Goal: Leave review/rating: Leave review/rating

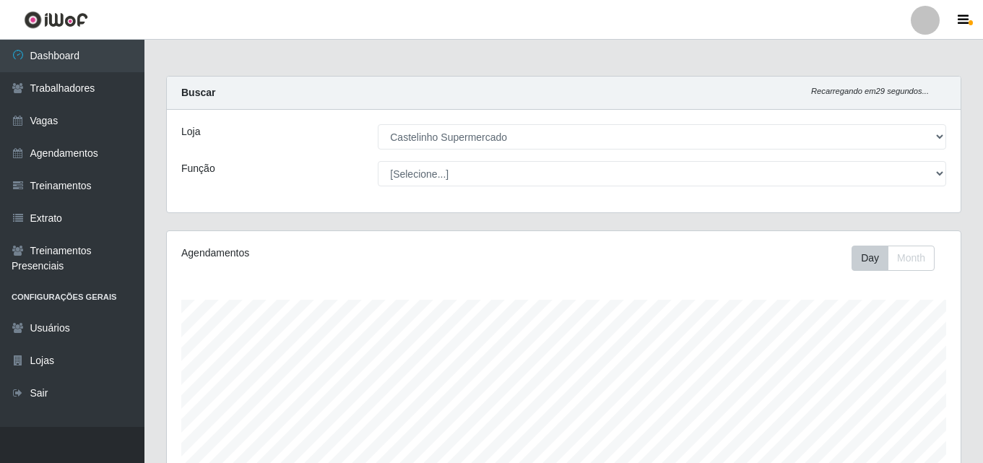
select select "377"
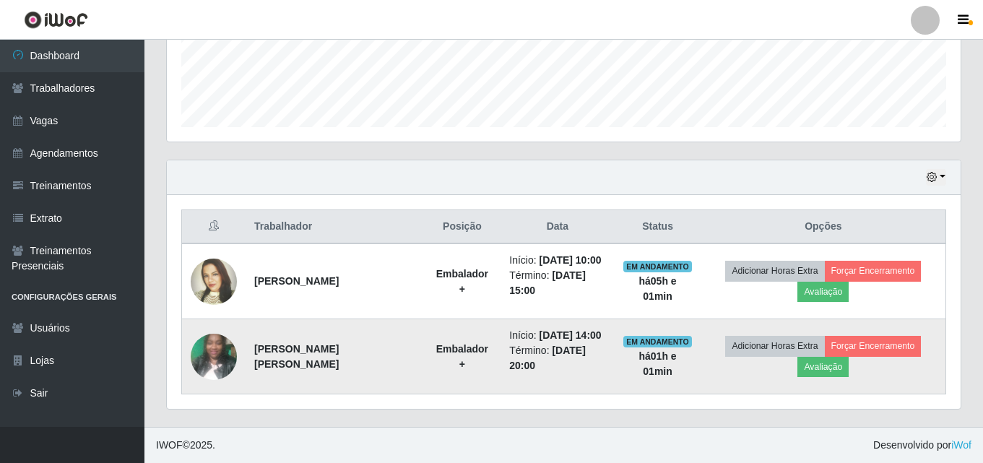
scroll to position [300, 794]
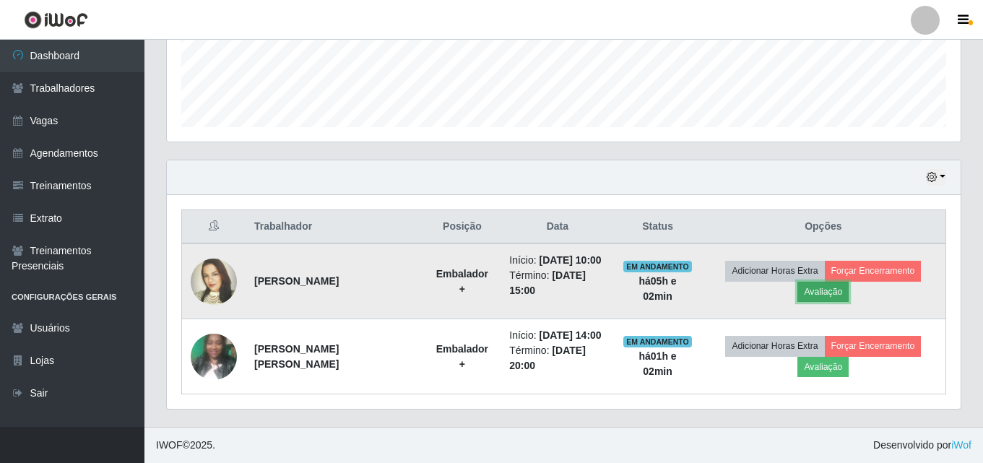
click at [805, 291] on button "Avaliação" at bounding box center [822, 292] width 51 height 20
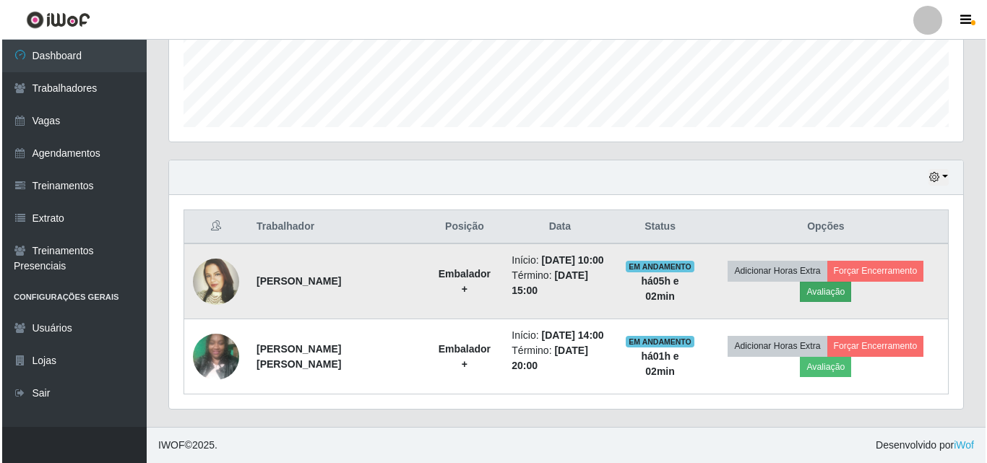
scroll to position [300, 786]
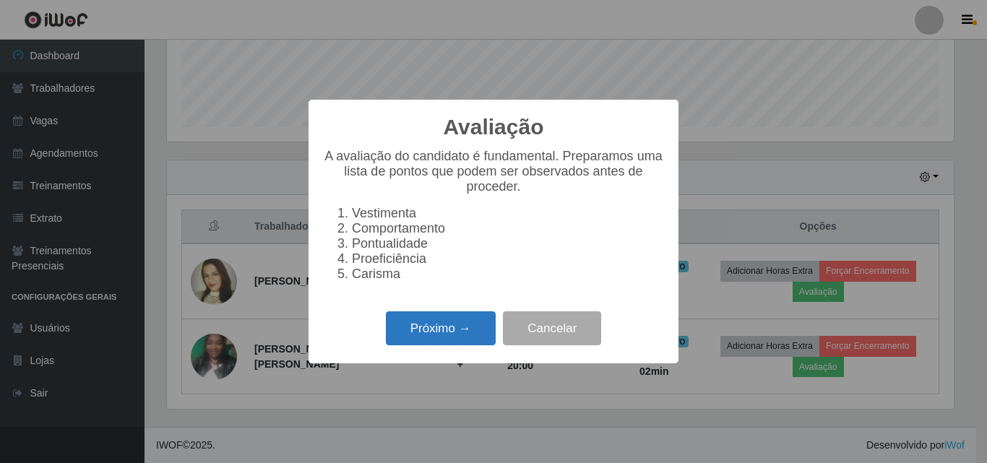
click at [416, 344] on button "Próximo →" at bounding box center [441, 328] width 110 height 34
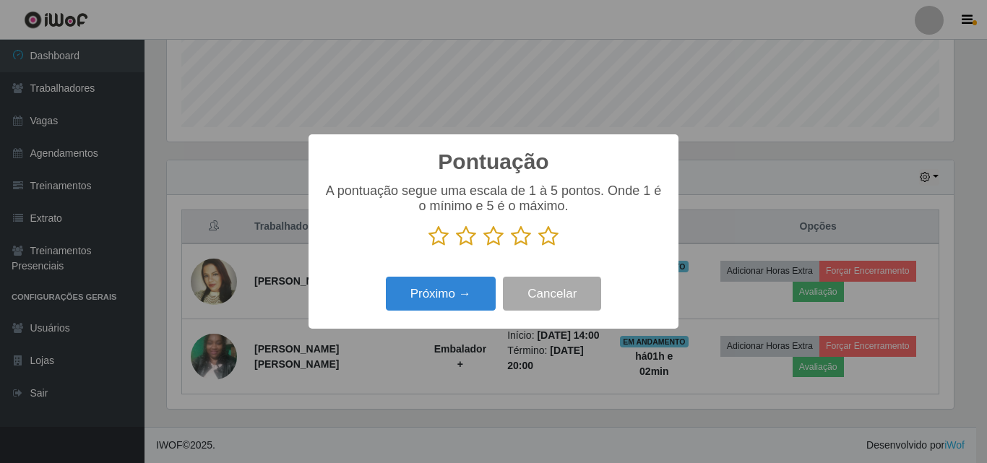
scroll to position [721922, 721435]
click at [556, 241] on icon at bounding box center [548, 236] width 20 height 22
click at [538, 247] on input "radio" at bounding box center [538, 247] width 0 height 0
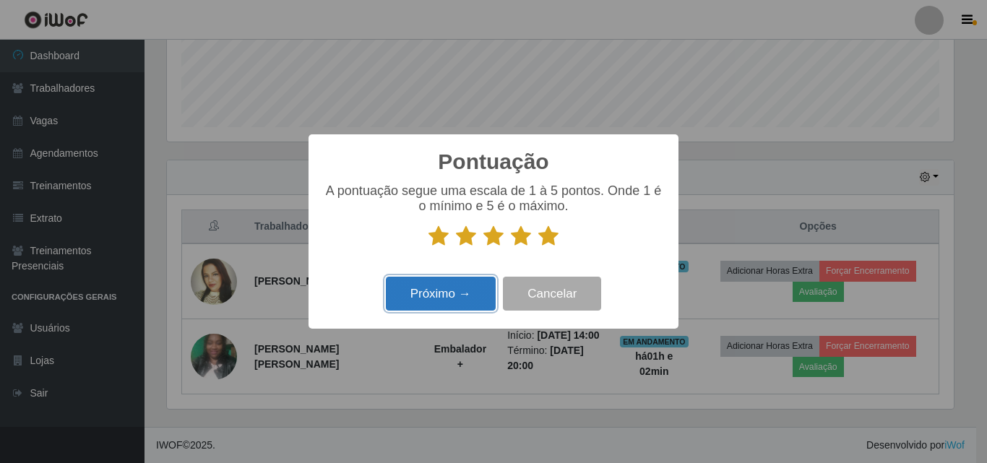
click at [443, 287] on button "Próximo →" at bounding box center [441, 294] width 110 height 34
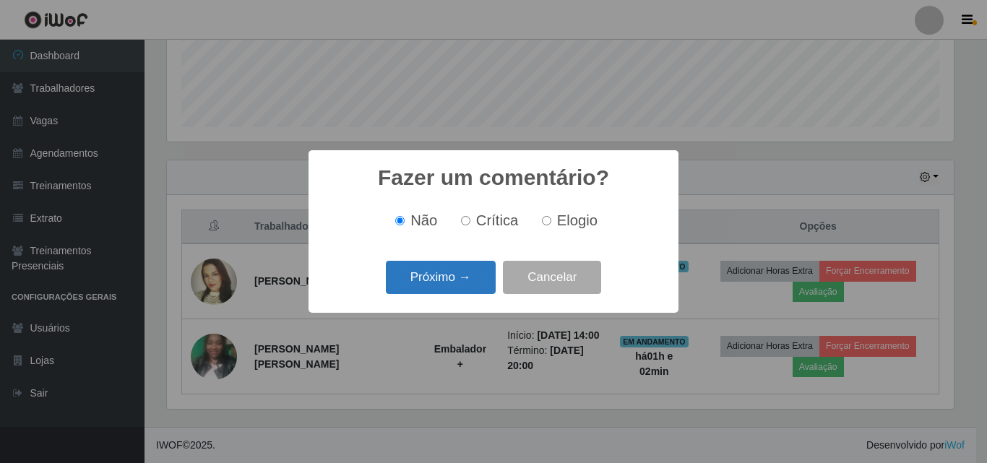
click at [448, 277] on button "Próximo →" at bounding box center [441, 278] width 110 height 34
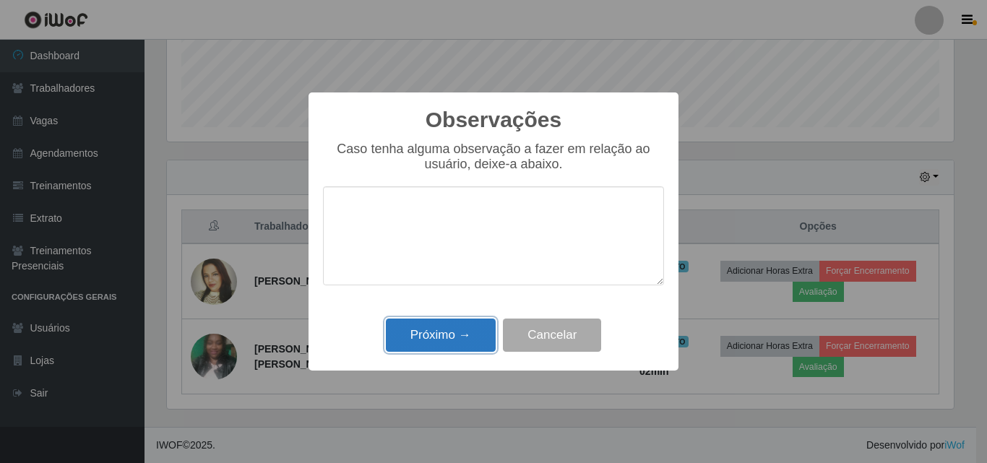
click at [448, 335] on button "Próximo →" at bounding box center [441, 335] width 110 height 34
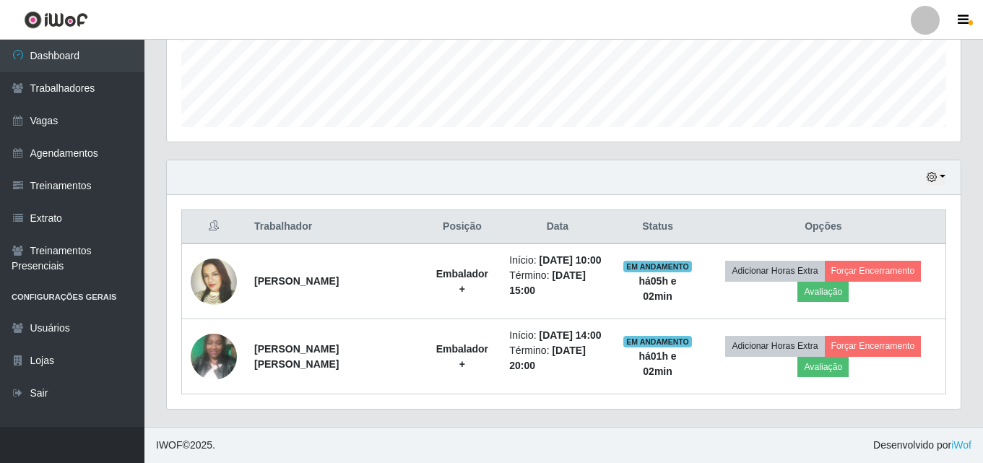
scroll to position [300, 794]
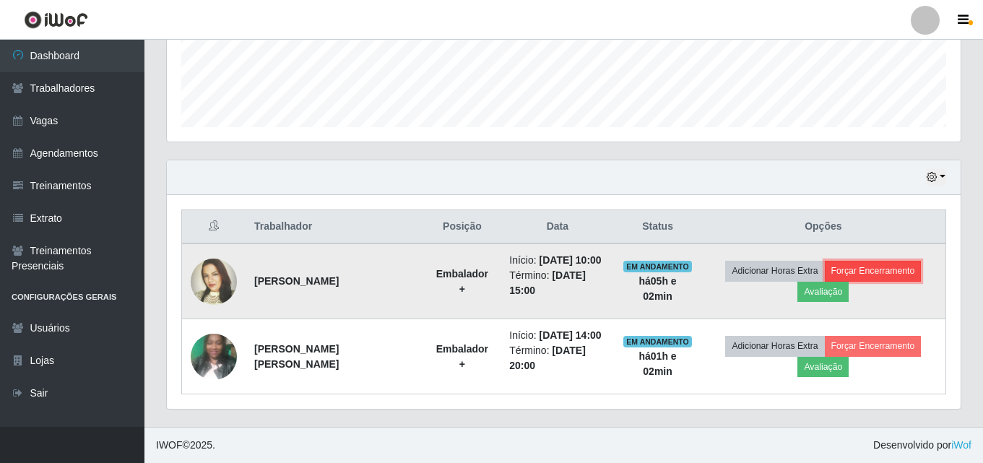
click at [867, 274] on button "Forçar Encerramento" at bounding box center [873, 271] width 97 height 20
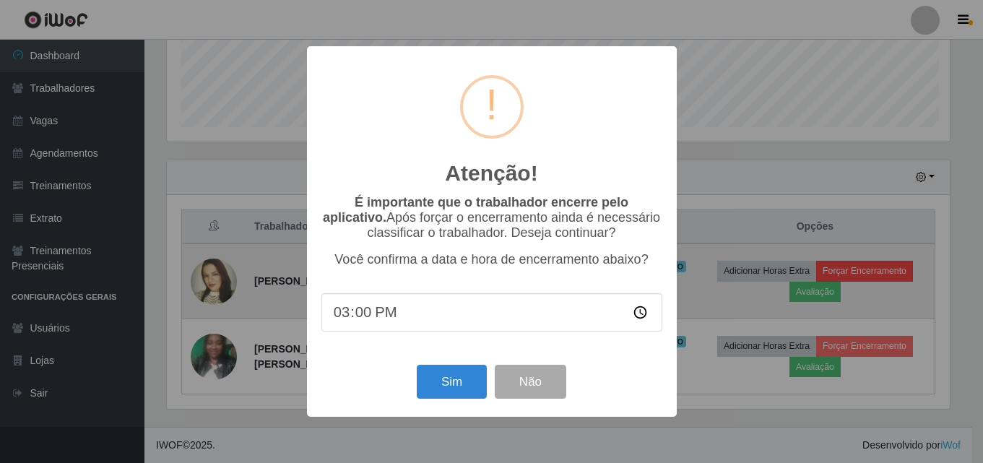
scroll to position [300, 786]
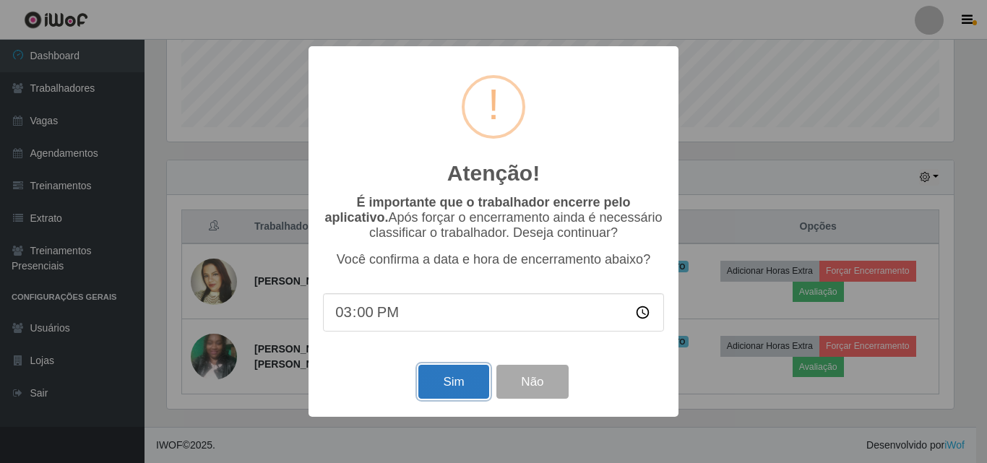
click at [464, 381] on button "Sim" at bounding box center [453, 382] width 70 height 34
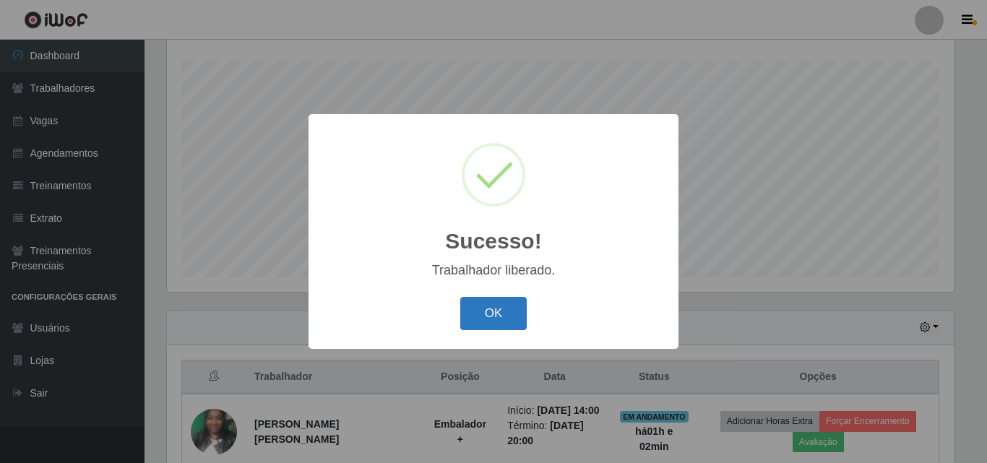
click at [503, 313] on button "OK" at bounding box center [493, 314] width 67 height 34
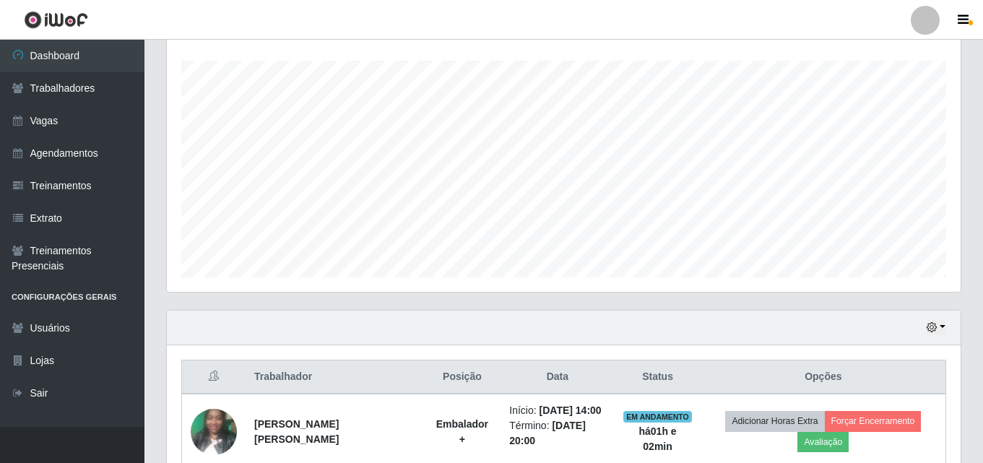
scroll to position [300, 794]
